Goal: Task Accomplishment & Management: Manage account settings

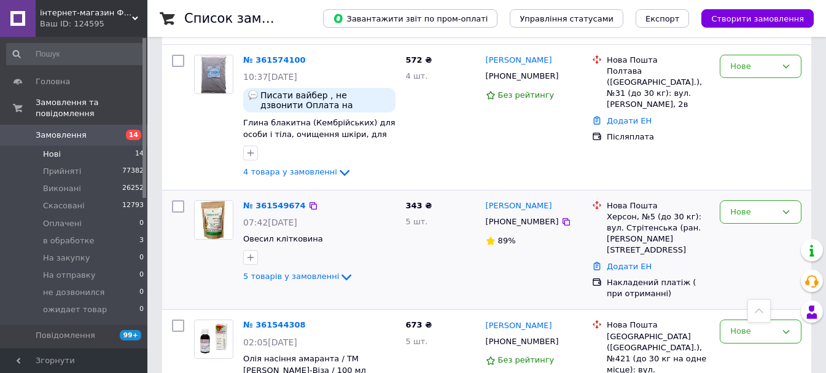
scroll to position [860, 0]
click at [295, 273] on span "5 товарів у замовленні" at bounding box center [291, 277] width 96 height 9
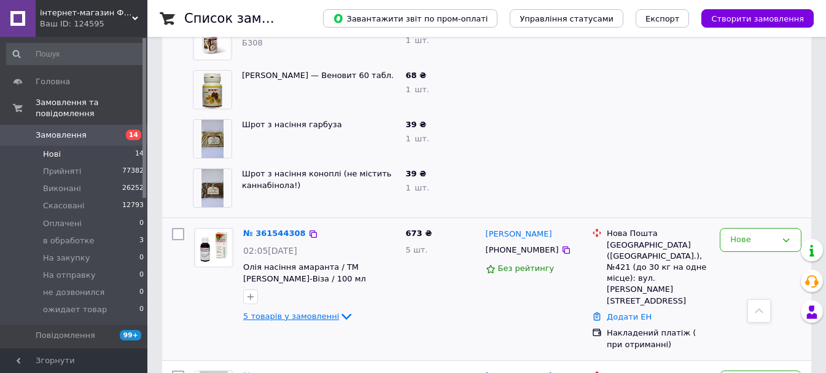
scroll to position [1228, 0]
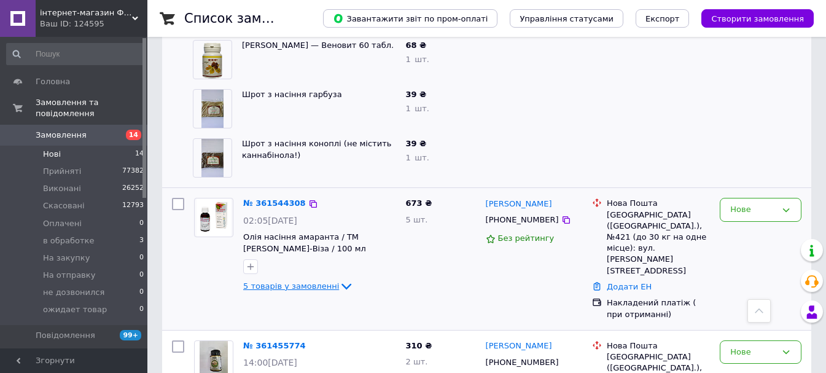
click at [302, 281] on span "5 товарів у замовленні" at bounding box center [291, 285] width 96 height 9
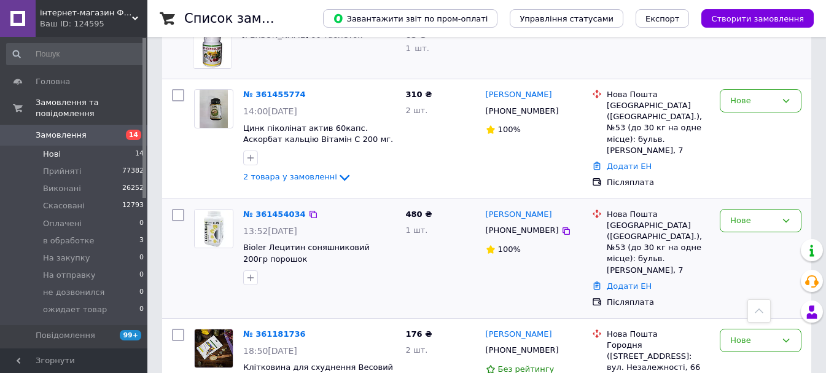
scroll to position [1658, 0]
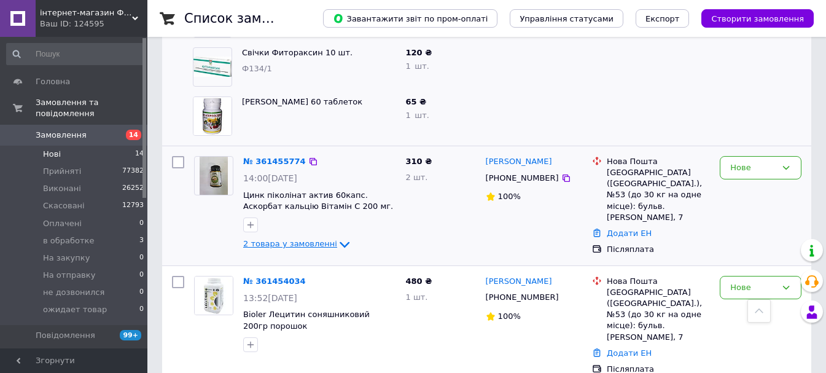
click at [283, 239] on span "2 товара у замовленні" at bounding box center [290, 243] width 94 height 9
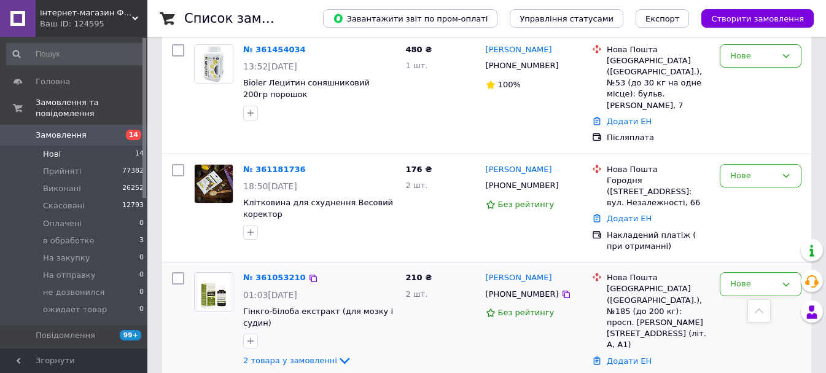
scroll to position [1993, 0]
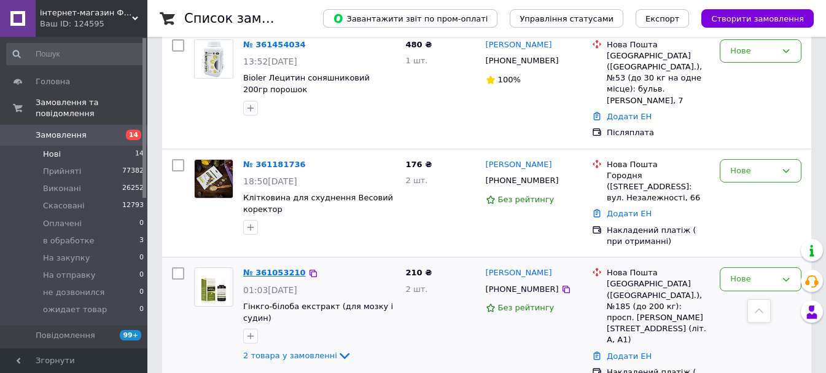
click at [262, 268] on link "№ 361053210" at bounding box center [274, 272] width 63 height 9
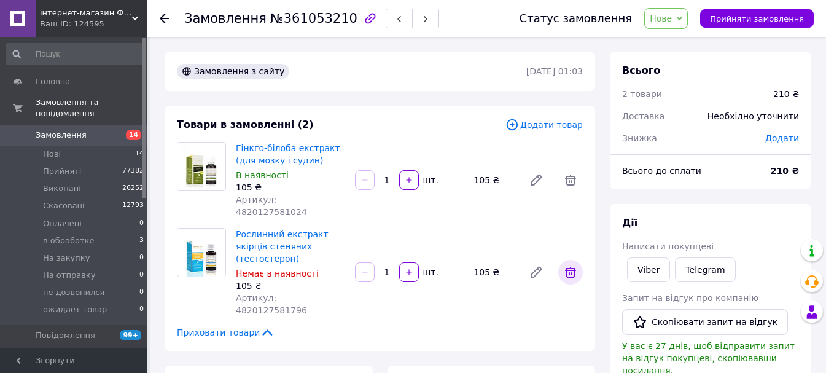
click at [568, 265] on icon at bounding box center [570, 272] width 15 height 15
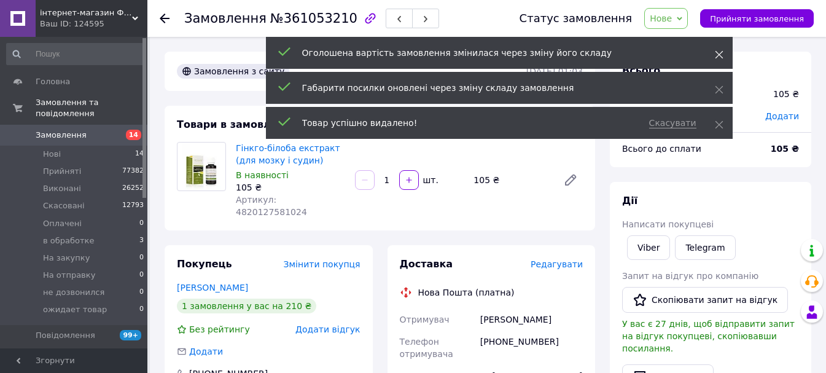
click at [719, 53] on icon at bounding box center [719, 54] width 9 height 9
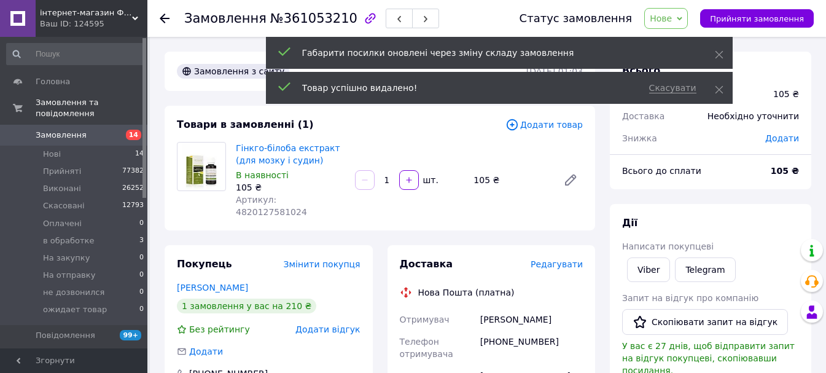
click at [558, 123] on span "Додати товар" at bounding box center [543, 125] width 77 height 14
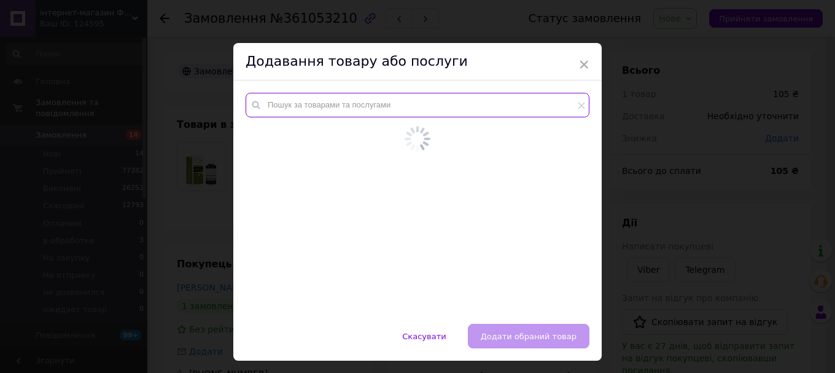
click at [398, 111] on input "text" at bounding box center [418, 105] width 344 height 25
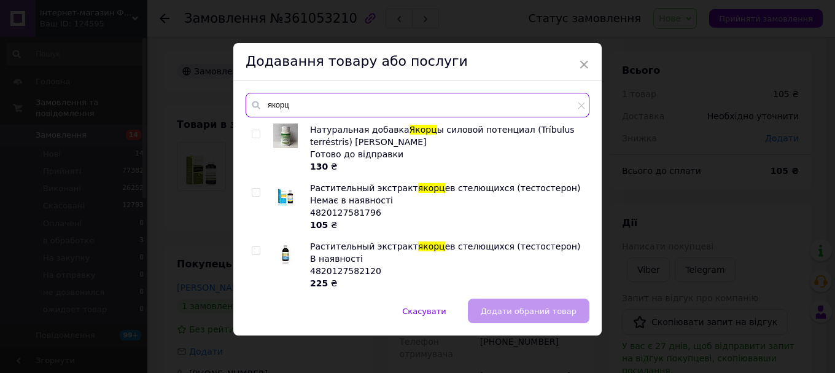
type input "якорц"
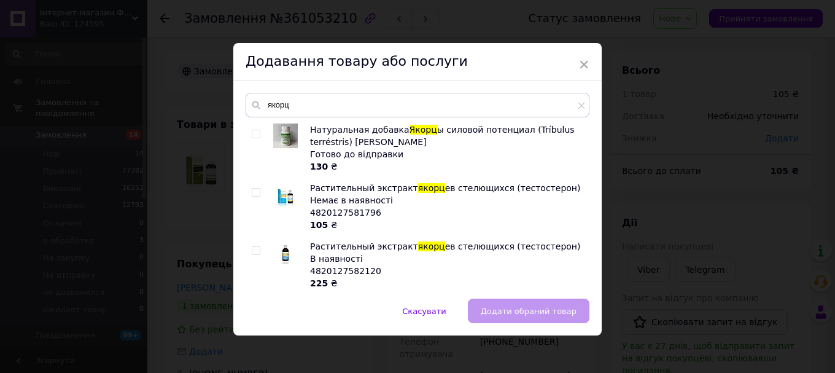
click at [255, 254] on input "checkbox" at bounding box center [256, 251] width 8 height 8
checkbox input "true"
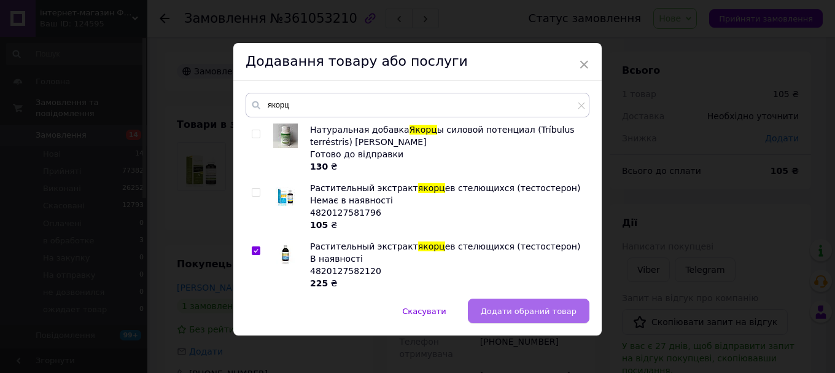
click at [520, 318] on button "Додати обраний товар" at bounding box center [529, 310] width 122 height 25
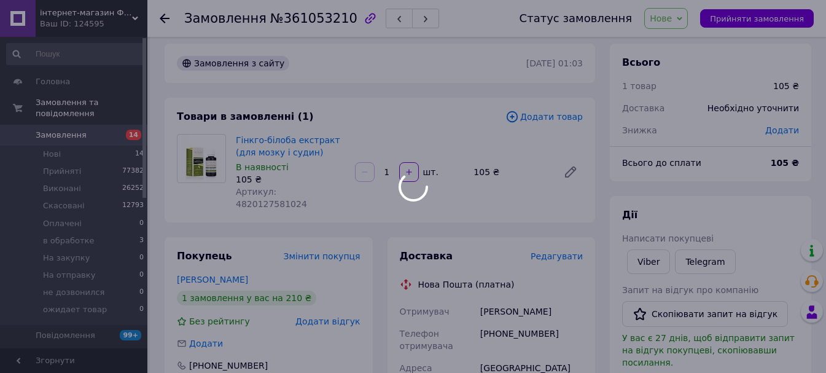
scroll to position [61, 0]
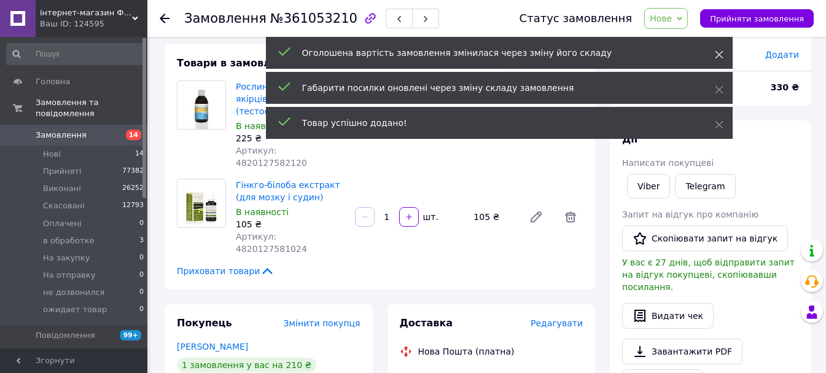
click at [715, 50] on span at bounding box center [719, 55] width 9 height 12
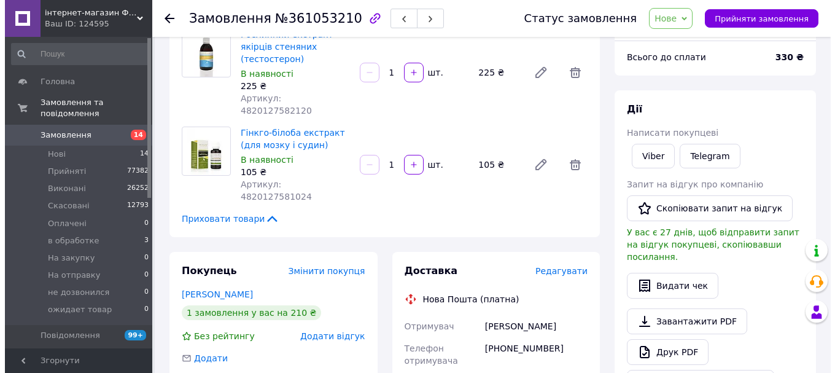
scroll to position [184, 0]
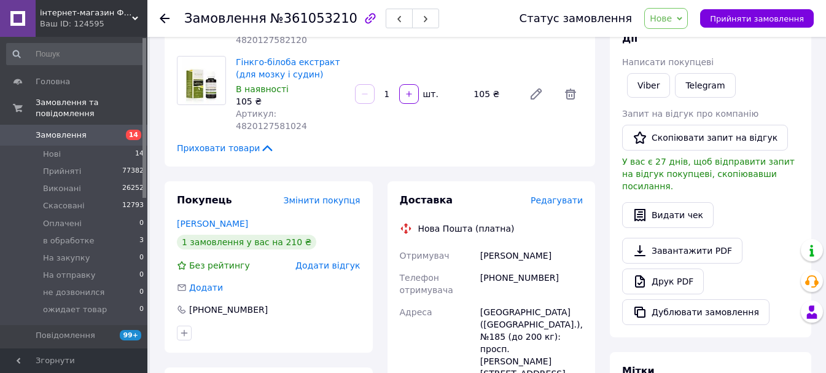
click at [553, 195] on span "Редагувати" at bounding box center [557, 200] width 52 height 10
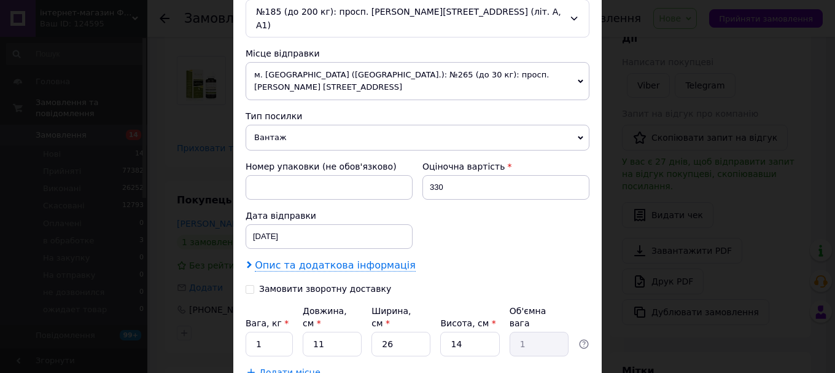
scroll to position [430, 0]
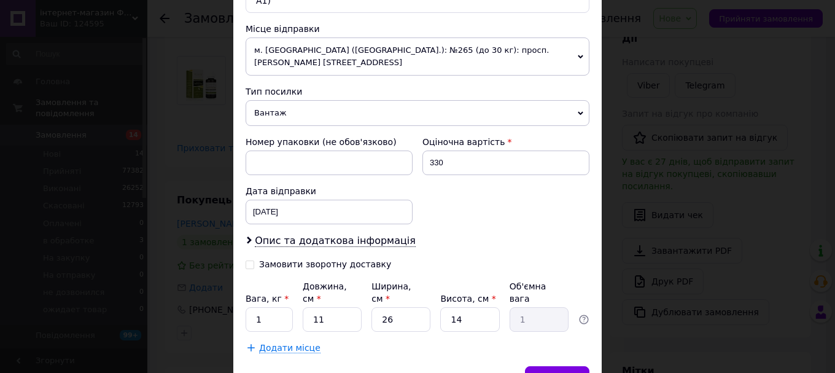
click at [246, 259] on input "Замовити зворотну доставку" at bounding box center [250, 263] width 9 height 9
checkbox input "true"
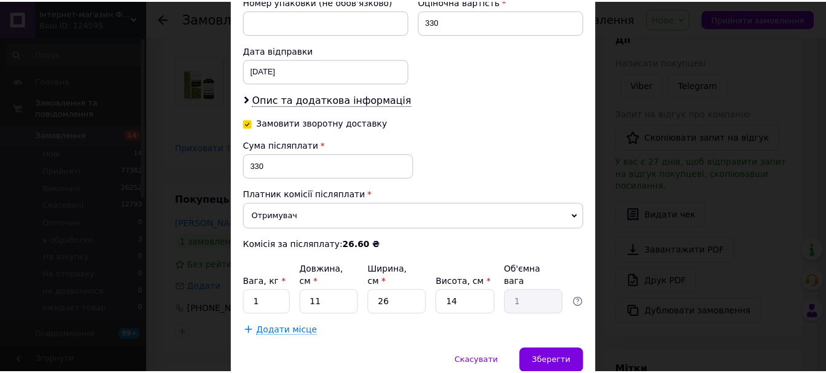
scroll to position [589, 0]
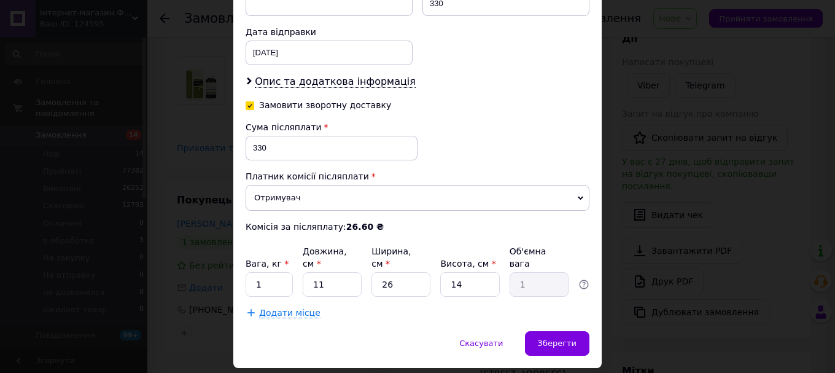
click at [284, 185] on span "Отримувач" at bounding box center [418, 198] width 344 height 26
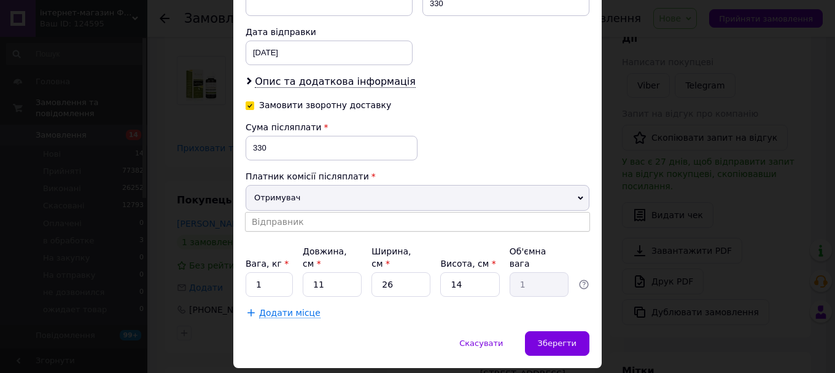
drag, startPoint x: 288, startPoint y: 198, endPoint x: 281, endPoint y: 152, distance: 46.6
click at [287, 213] on li "Відправник" at bounding box center [418, 222] width 344 height 18
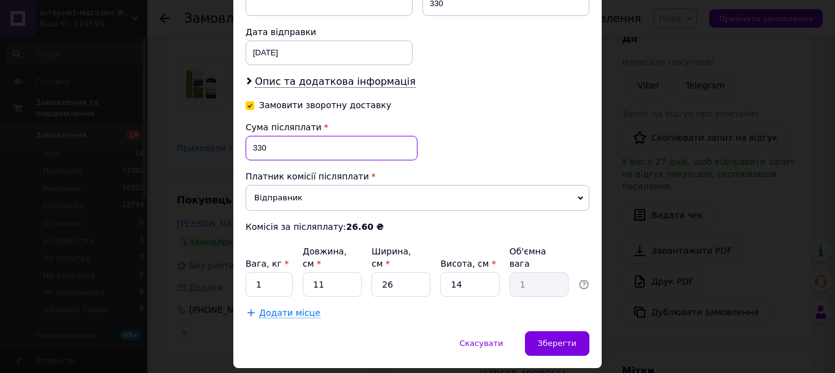
click at [295, 136] on input "330" at bounding box center [332, 148] width 172 height 25
type input "357"
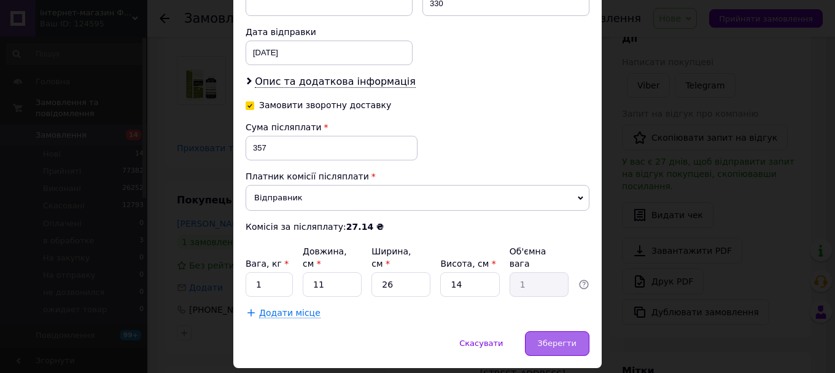
click at [561, 338] on span "Зберегти" at bounding box center [557, 342] width 39 height 9
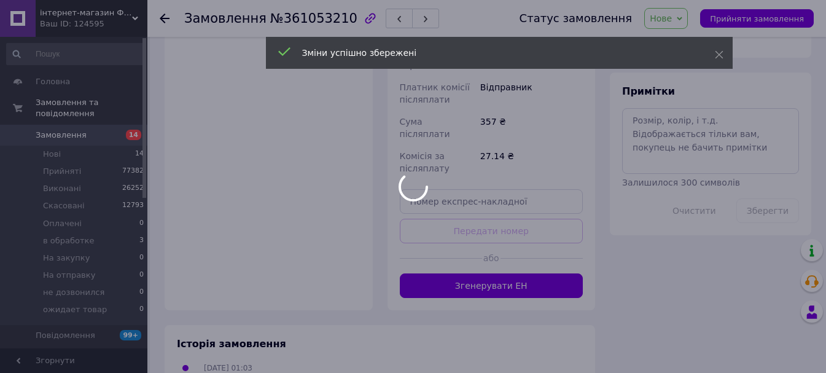
scroll to position [584, 0]
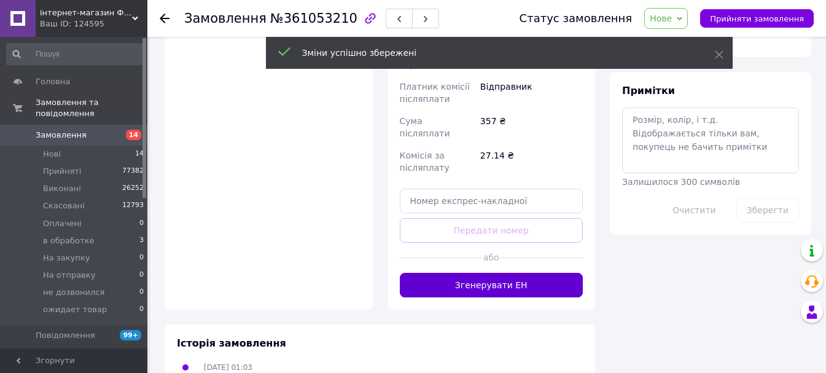
click at [486, 273] on button "Згенерувати ЕН" at bounding box center [492, 285] width 184 height 25
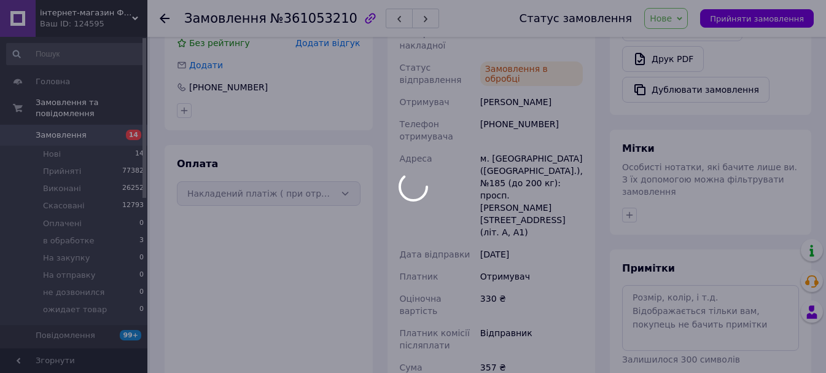
scroll to position [523, 0]
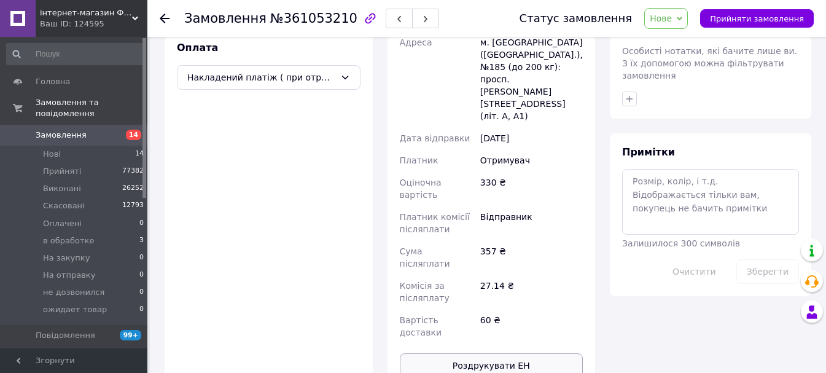
click at [477, 353] on button "Роздрукувати ЕН" at bounding box center [492, 365] width 184 height 25
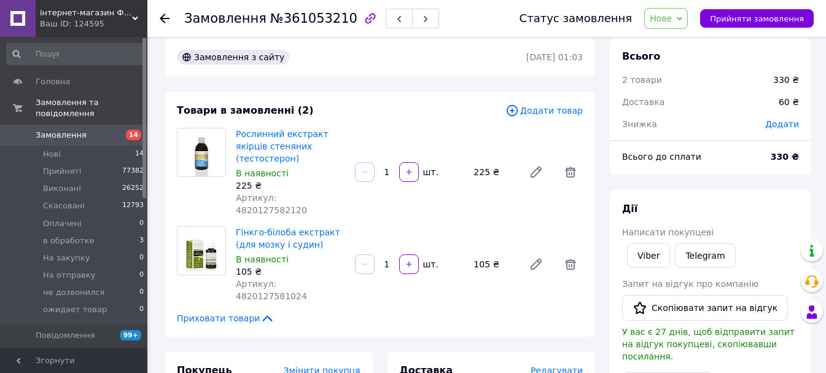
scroll to position [0, 0]
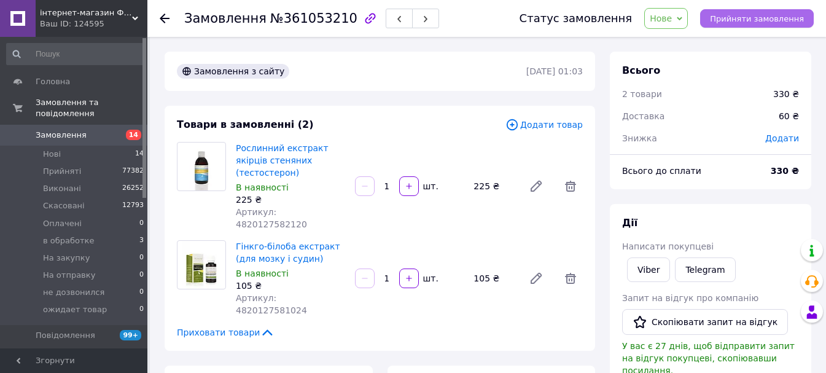
click at [766, 18] on span "Прийняти замовлення" at bounding box center [757, 18] width 94 height 9
